Goal: Find specific page/section: Find specific page/section

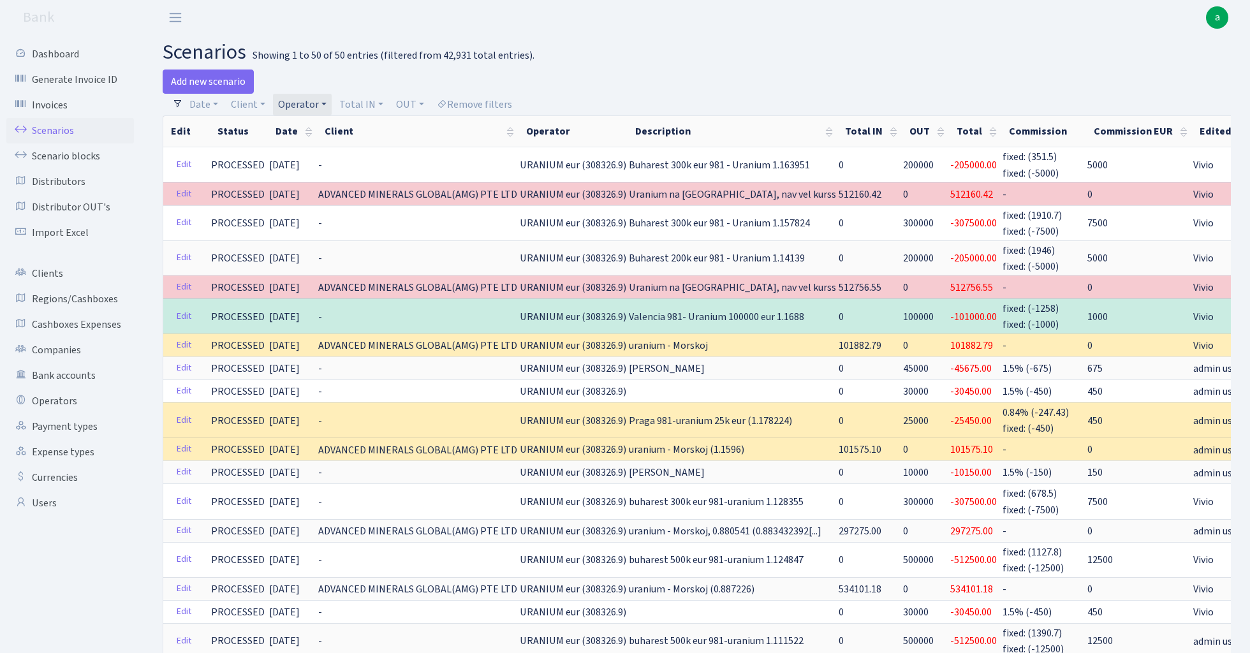
select select "100"
click at [300, 103] on link "Operator" at bounding box center [302, 105] width 59 height 22
click at [316, 154] on input "search" at bounding box center [324, 150] width 94 height 20
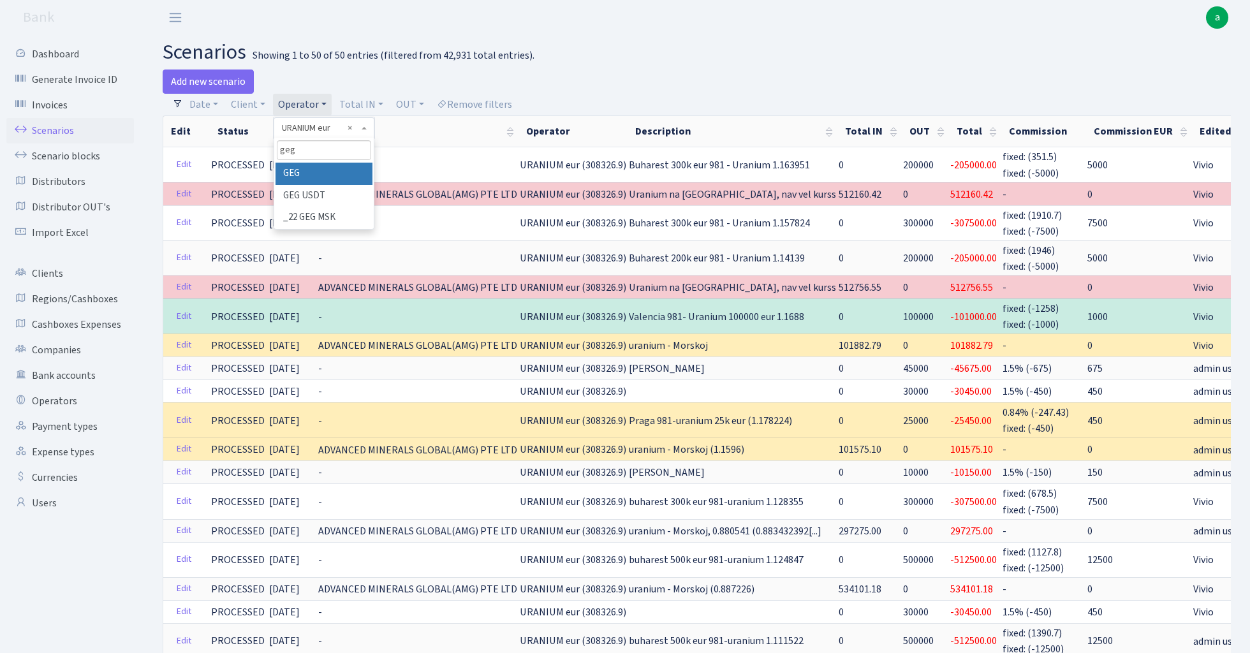
type input "geg"
click at [330, 168] on li "GEG" at bounding box center [323, 174] width 96 height 22
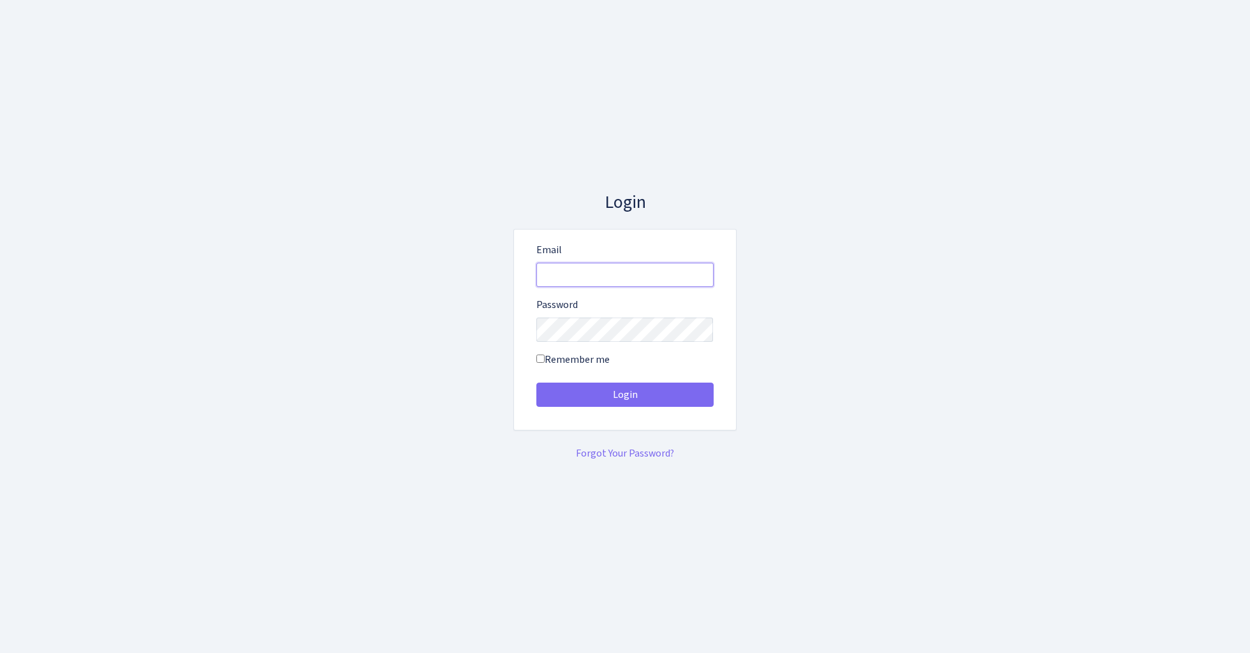
type input "[EMAIL_ADDRESS][DOMAIN_NAME]"
click at [624, 394] on button "Login" at bounding box center [624, 395] width 177 height 24
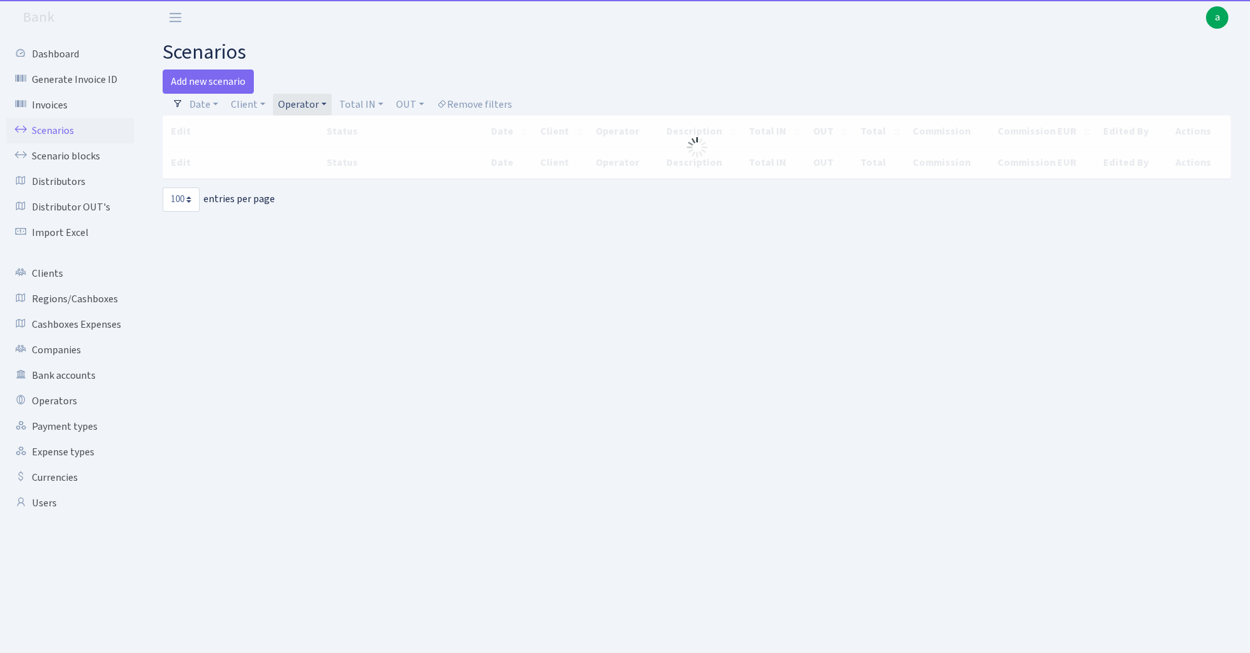
select select "100"
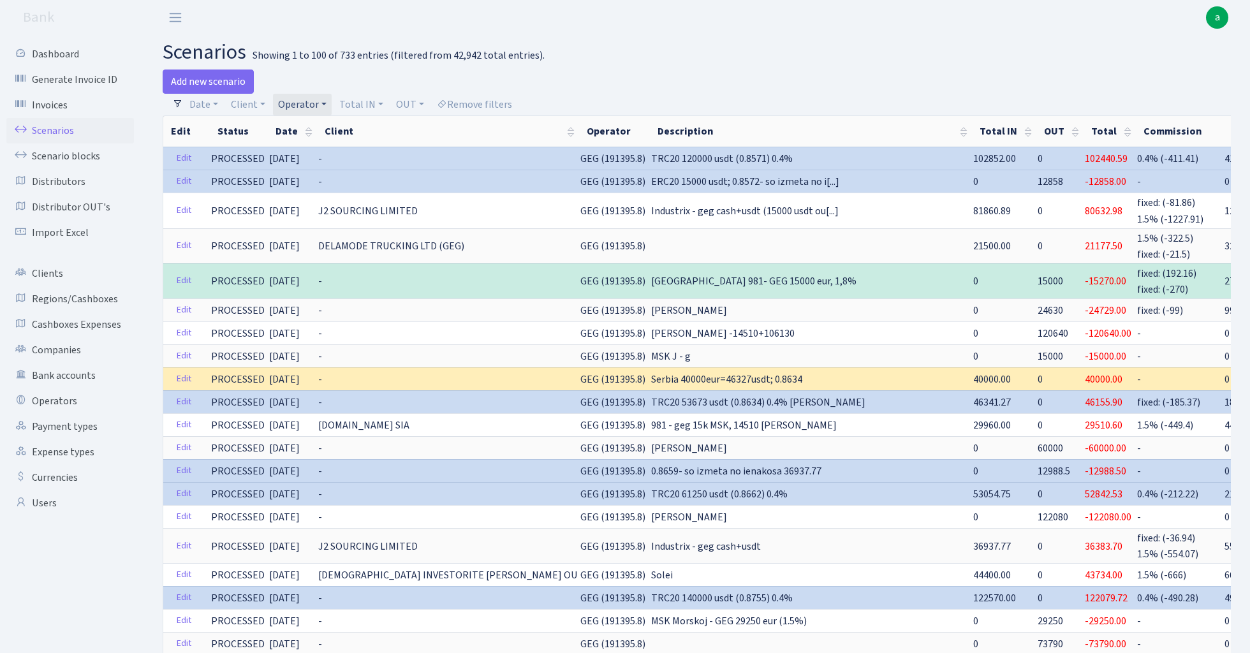
click at [311, 103] on link "Operator" at bounding box center [302, 105] width 59 height 22
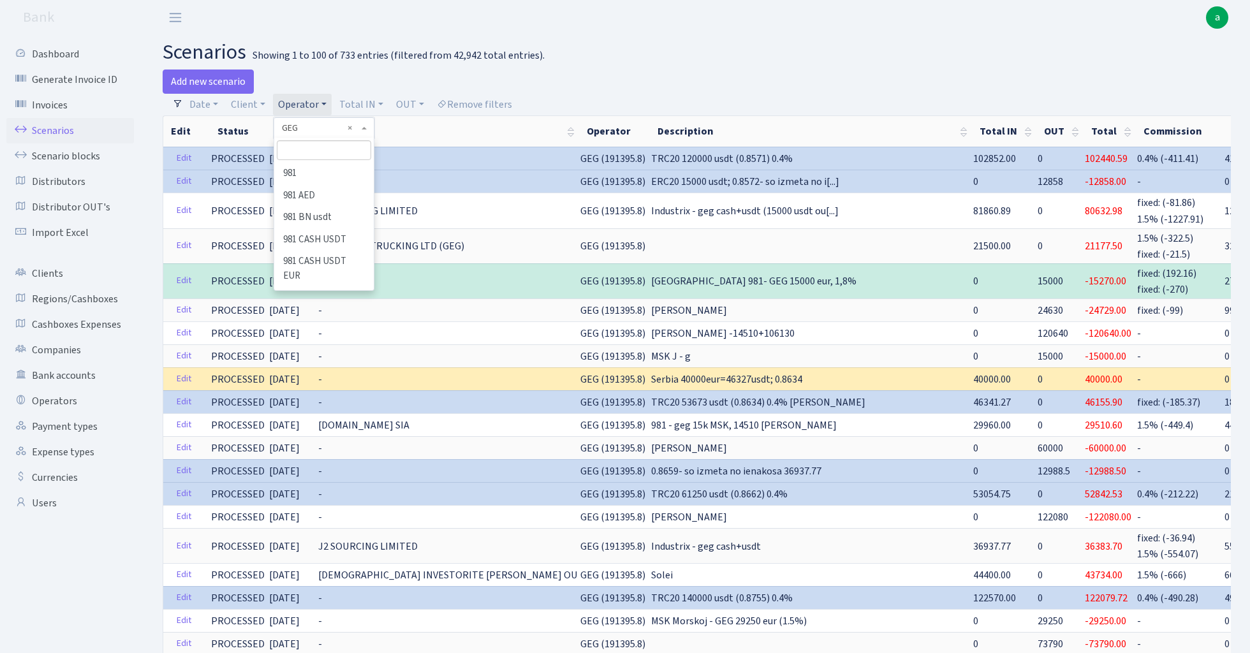
scroll to position [2655, 0]
click at [316, 151] on input "search" at bounding box center [324, 150] width 94 height 20
type input "U"
type input "ura"
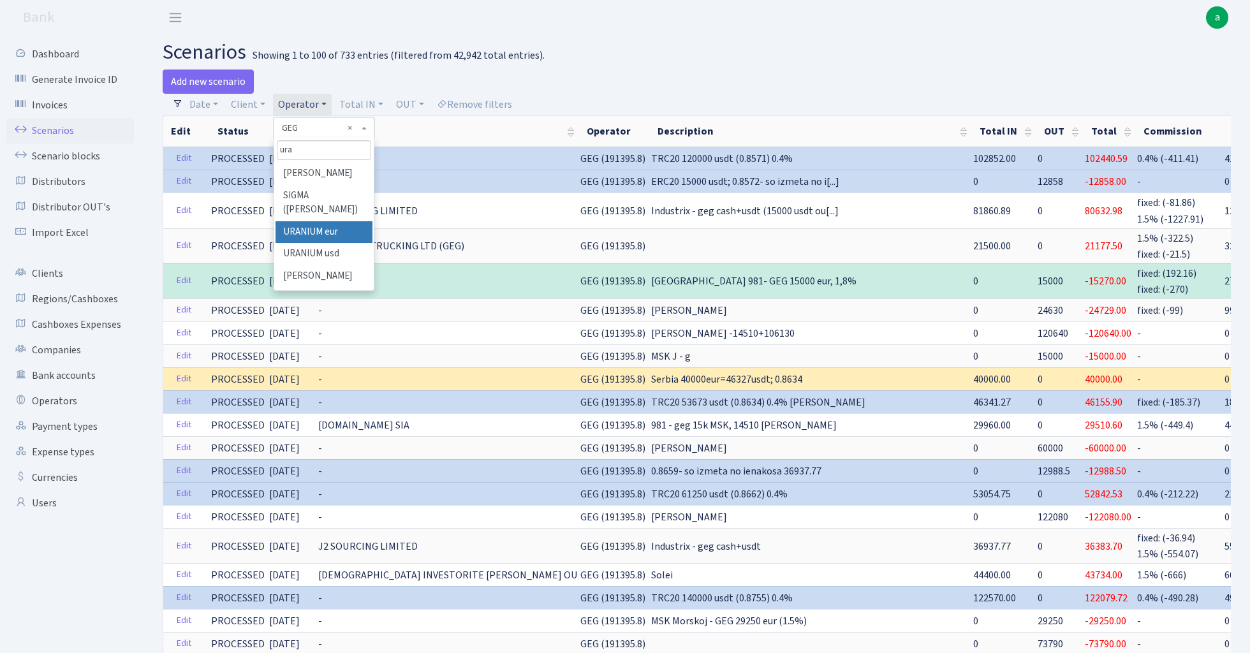
click at [340, 232] on li "URANIUM eur" at bounding box center [323, 232] width 96 height 22
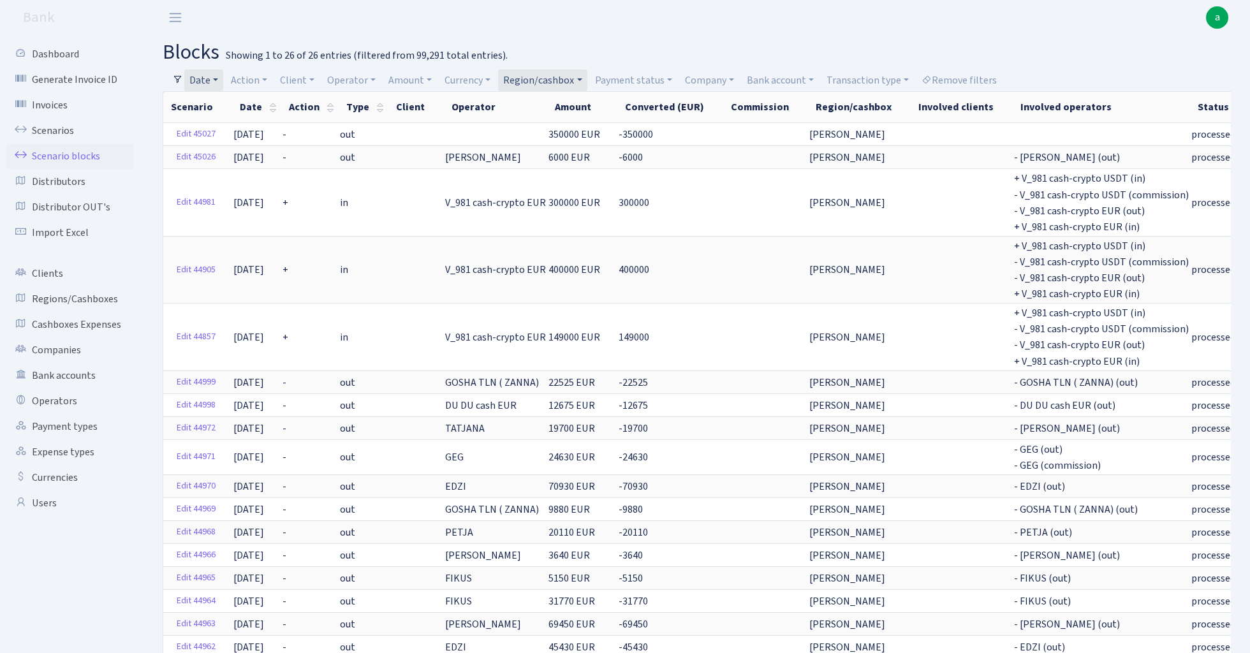
select select "100"
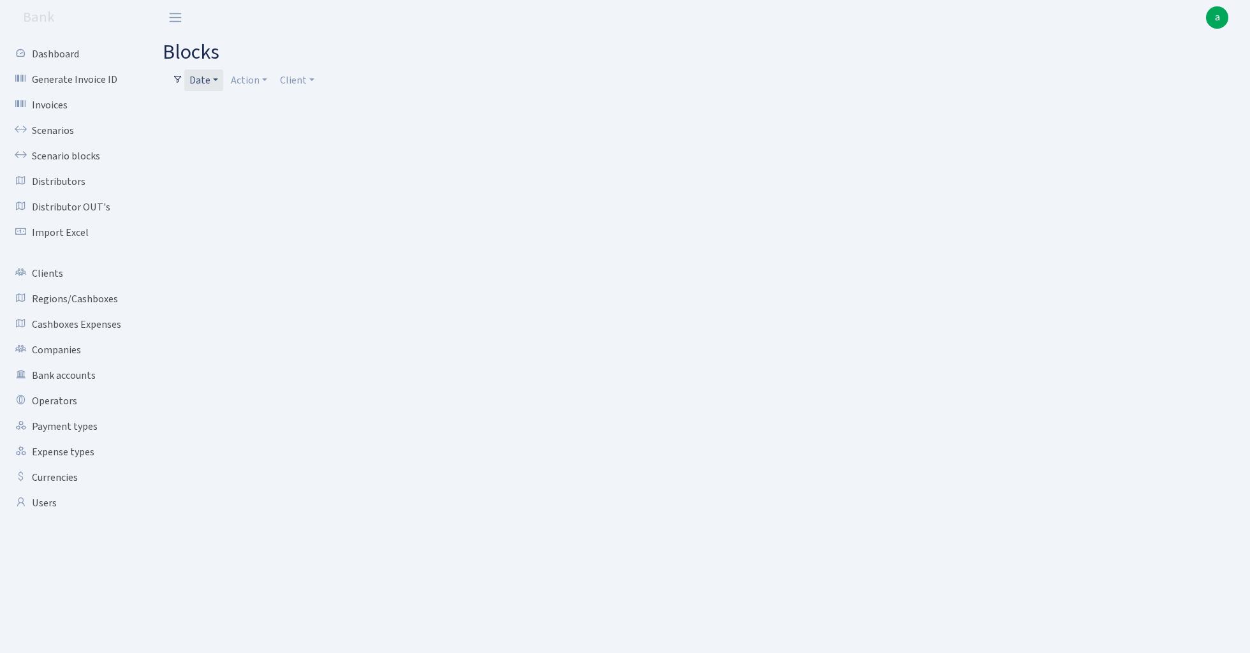
select select "100"
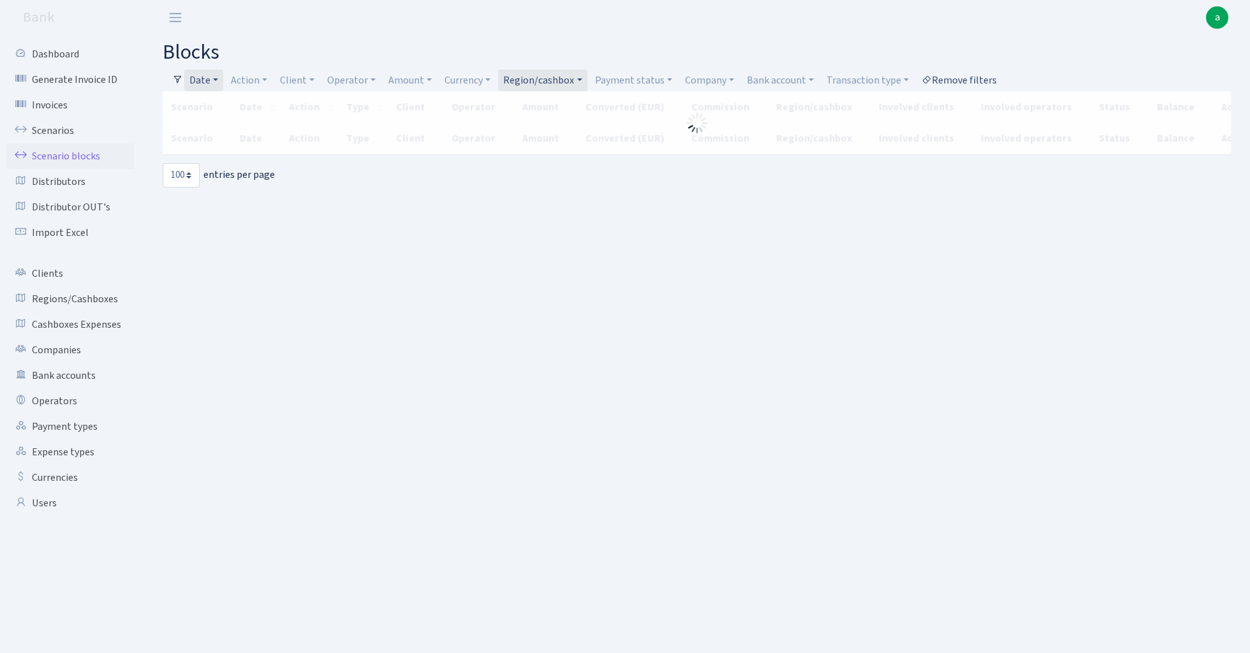
click at [977, 80] on link "Remove filters" at bounding box center [958, 81] width 85 height 22
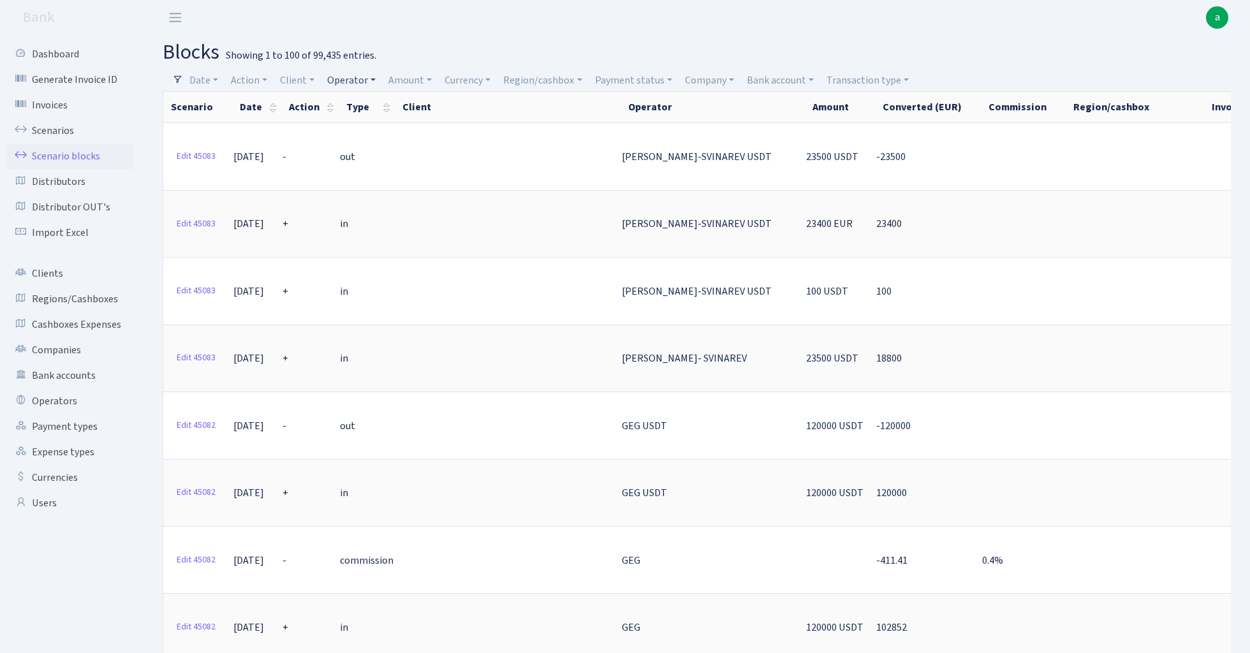
click at [358, 82] on link "Operator" at bounding box center [351, 81] width 59 height 22
click at [370, 125] on input "search" at bounding box center [373, 126] width 94 height 20
type input "geg"
click at [391, 150] on li "GEG" at bounding box center [373, 149] width 96 height 22
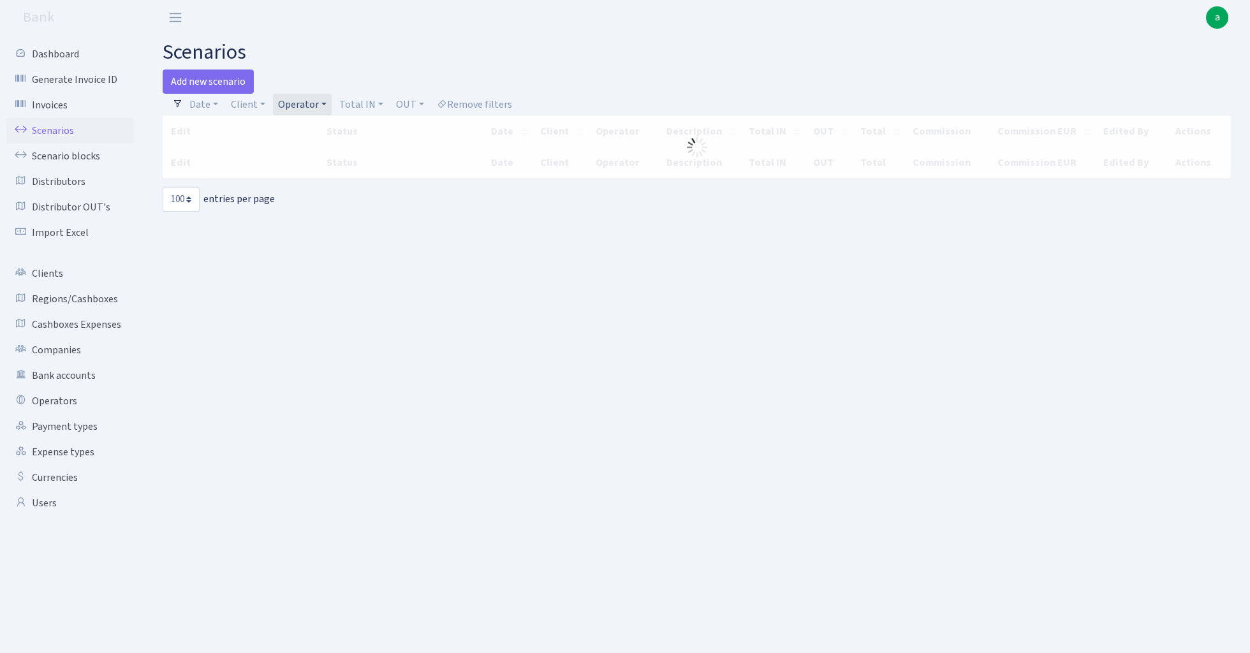
select select "100"
